Goal: Information Seeking & Learning: Learn about a topic

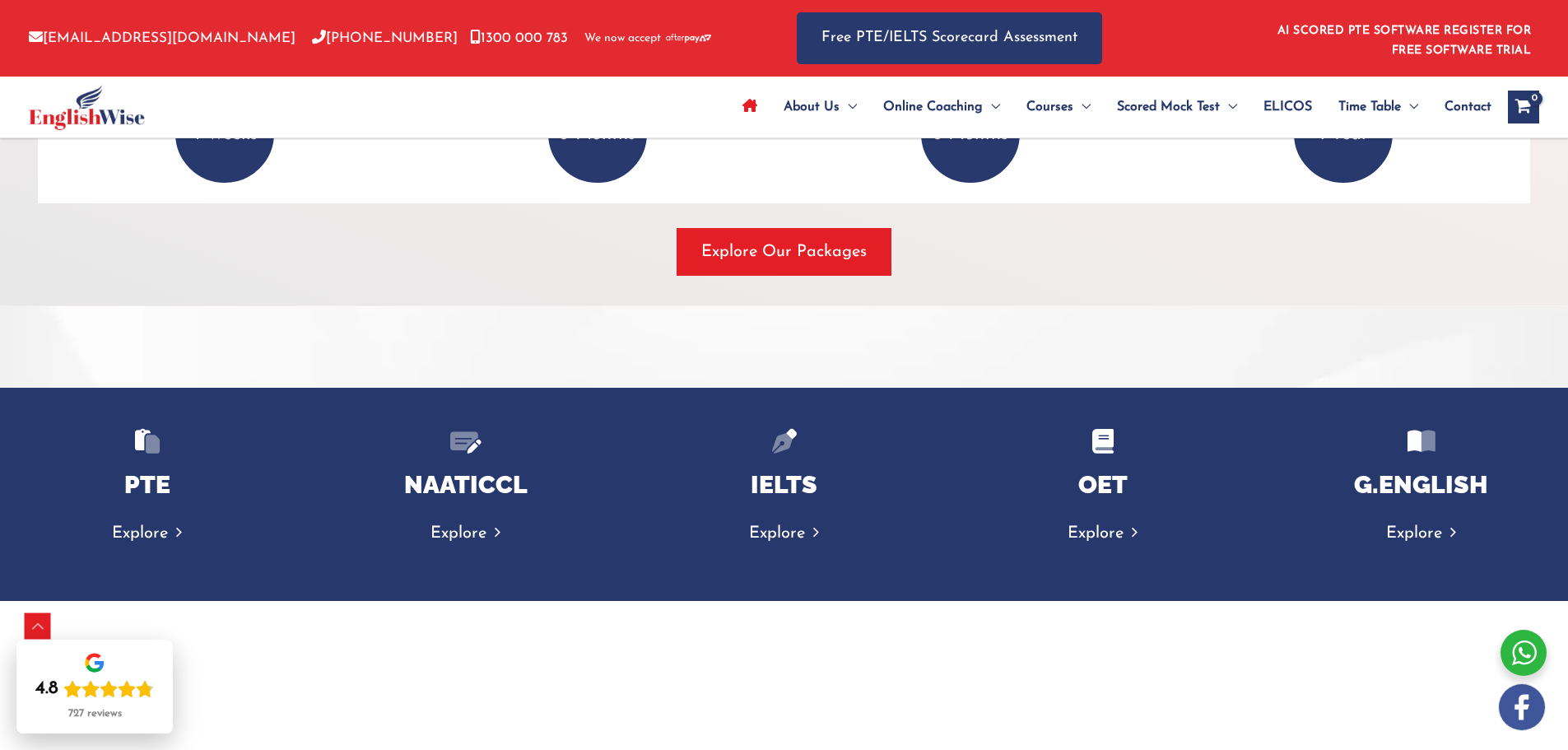
scroll to position [2305, 0]
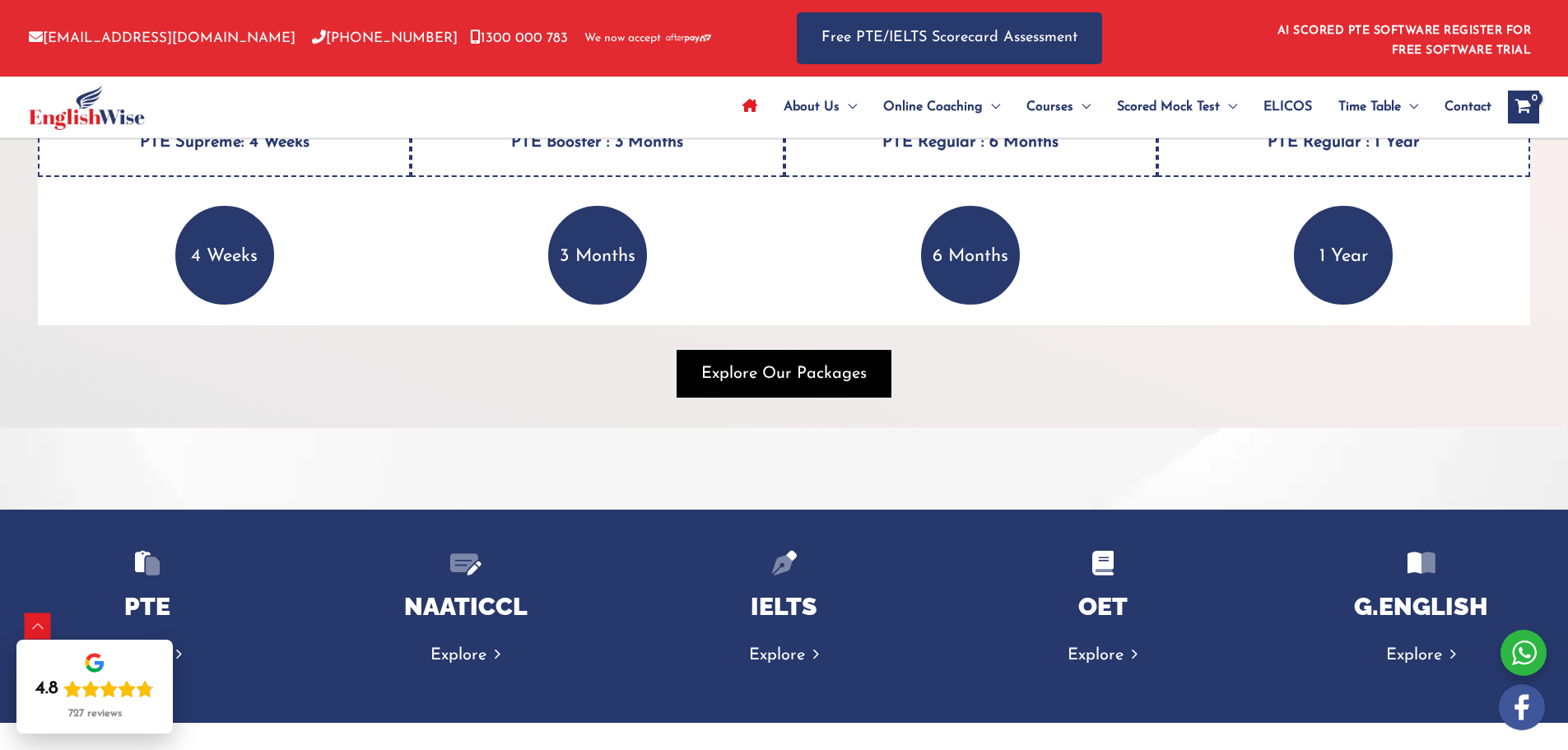
click at [822, 377] on span "Explore Our Packages" at bounding box center [784, 374] width 166 height 23
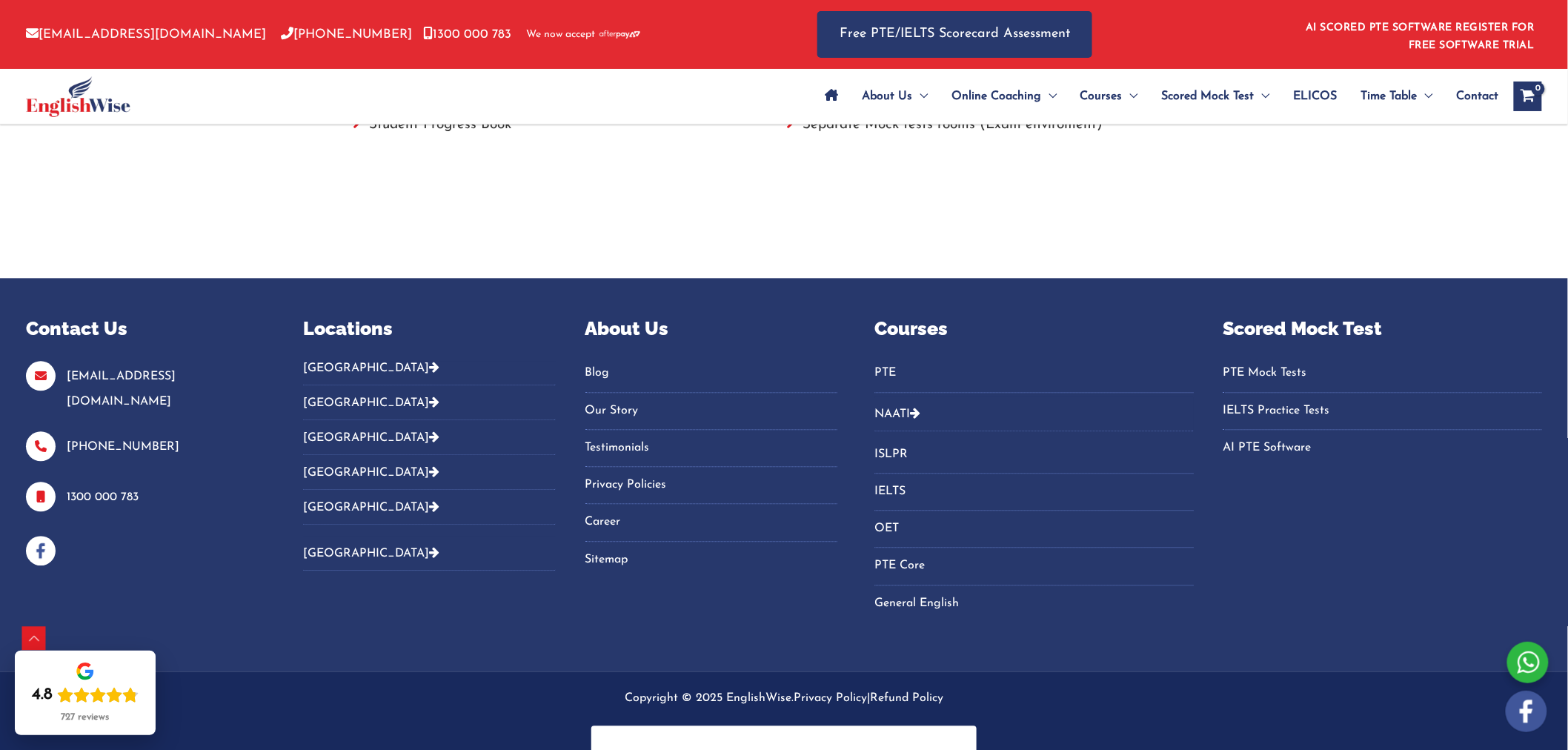
scroll to position [1288, 0]
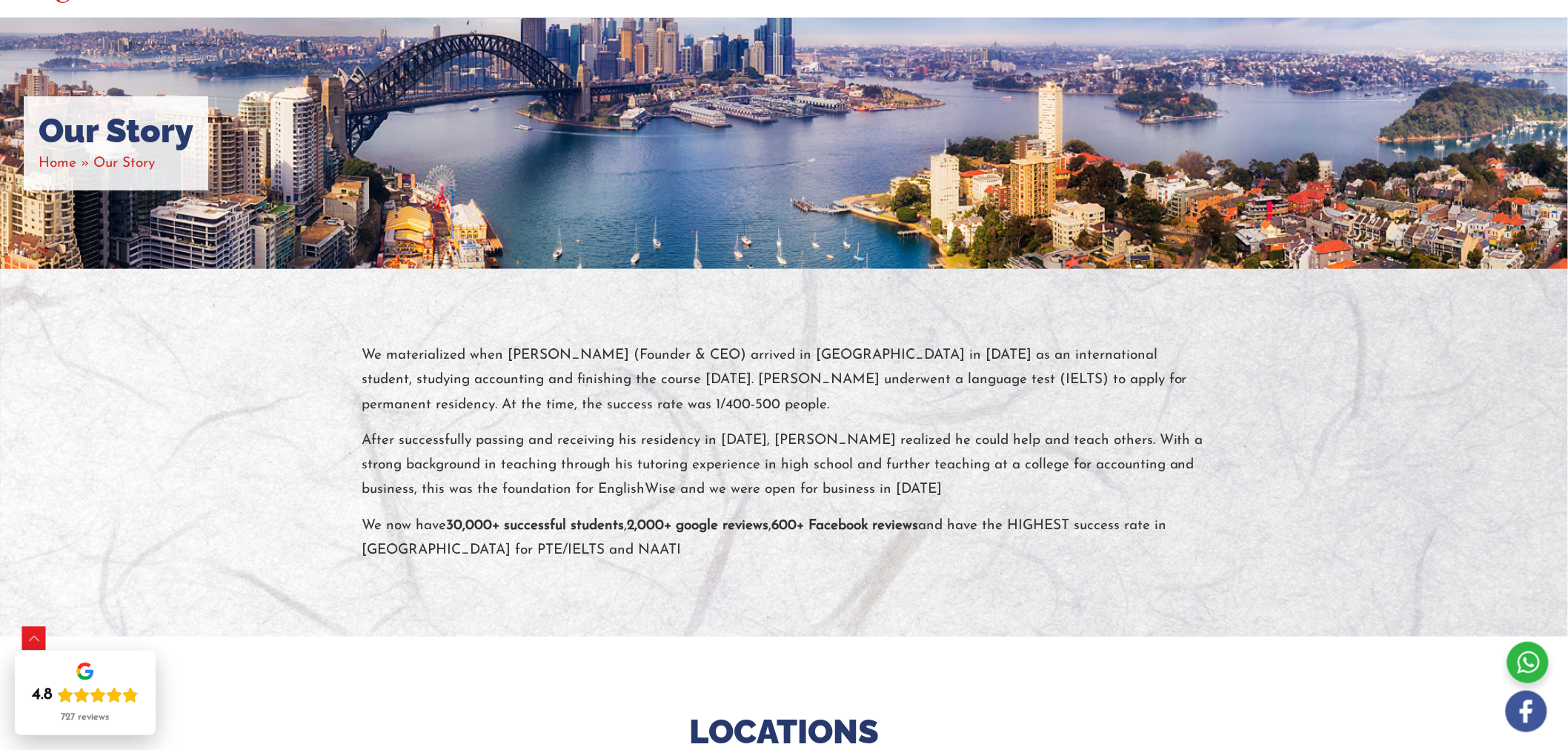
scroll to position [83, 0]
